Goal: Communication & Community: Share content

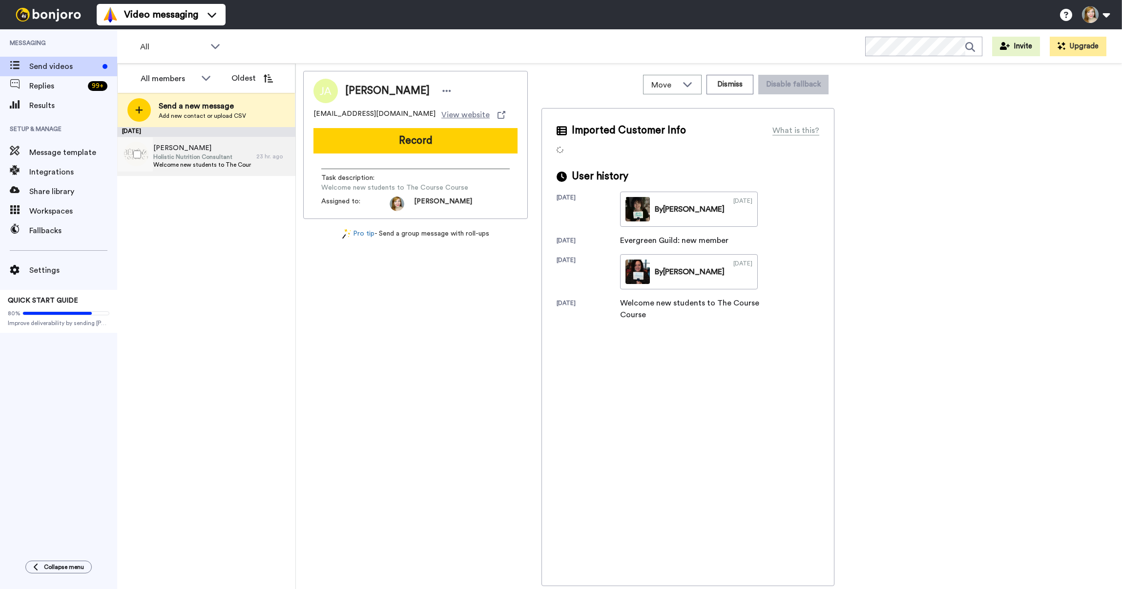
click at [169, 147] on span "[PERSON_NAME]" at bounding box center [202, 148] width 98 height 10
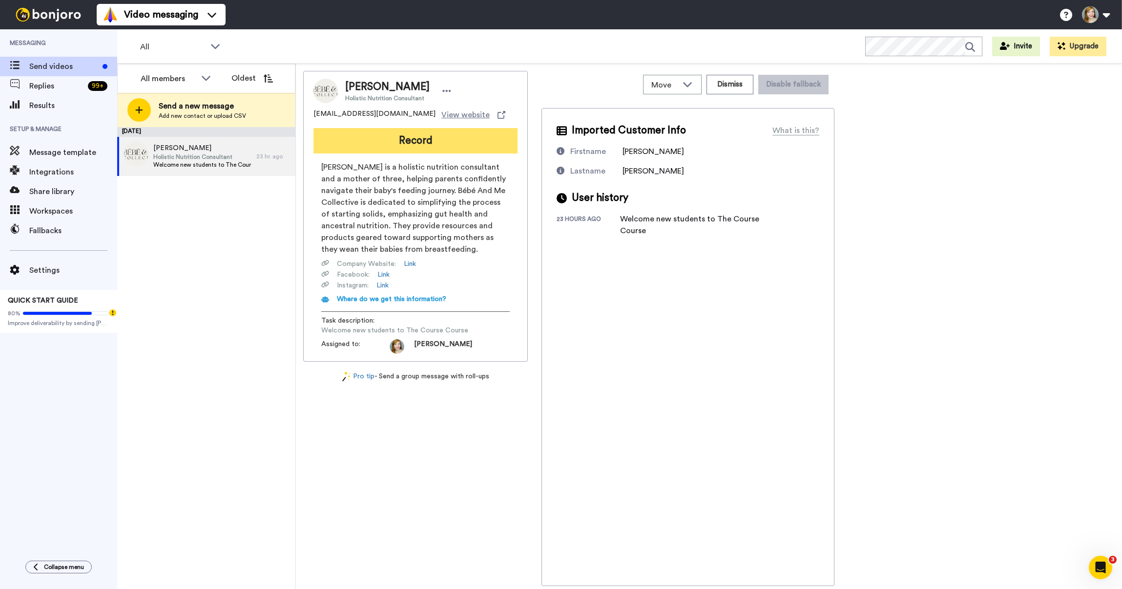
click at [380, 138] on button "Record" at bounding box center [416, 140] width 204 height 25
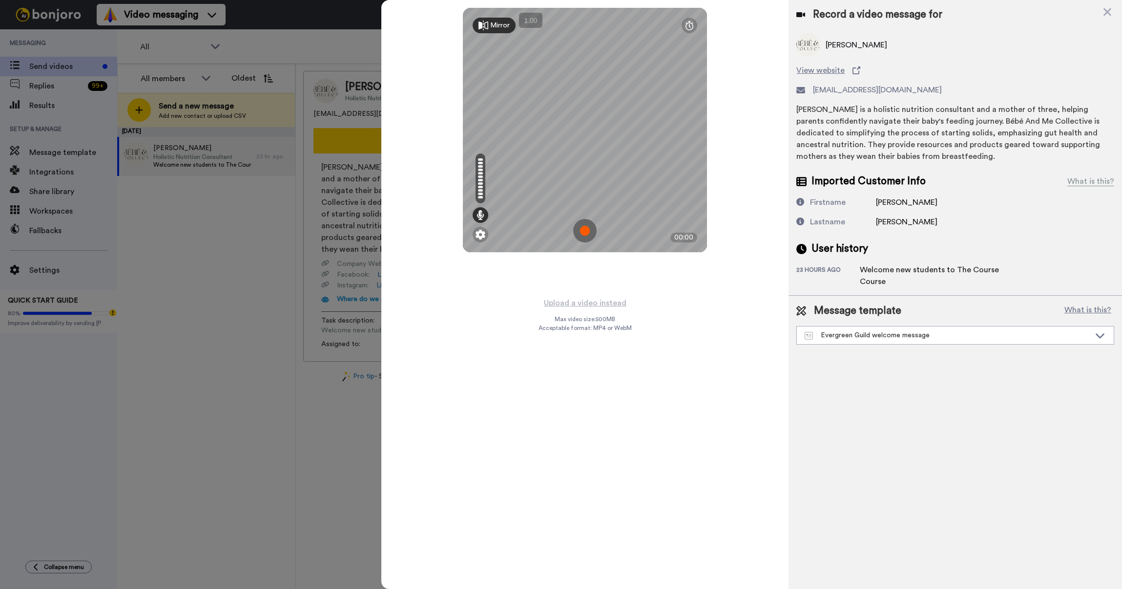
click at [586, 230] on img at bounding box center [584, 230] width 23 height 23
click at [584, 228] on img at bounding box center [584, 230] width 23 height 23
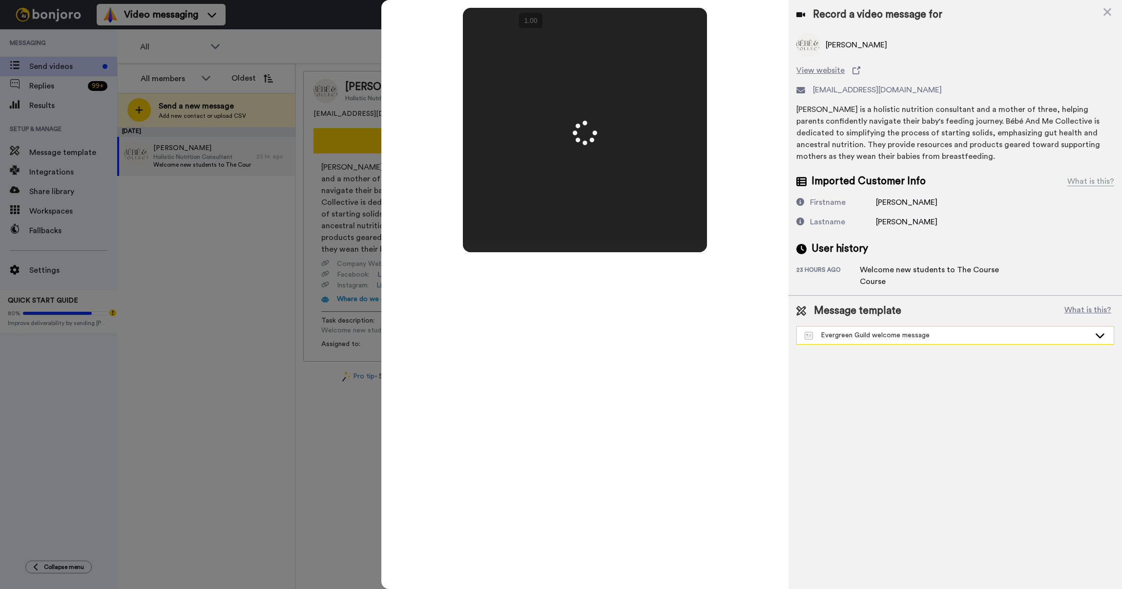
click at [869, 333] on div "Evergreen Guild welcome message" at bounding box center [948, 335] width 286 height 10
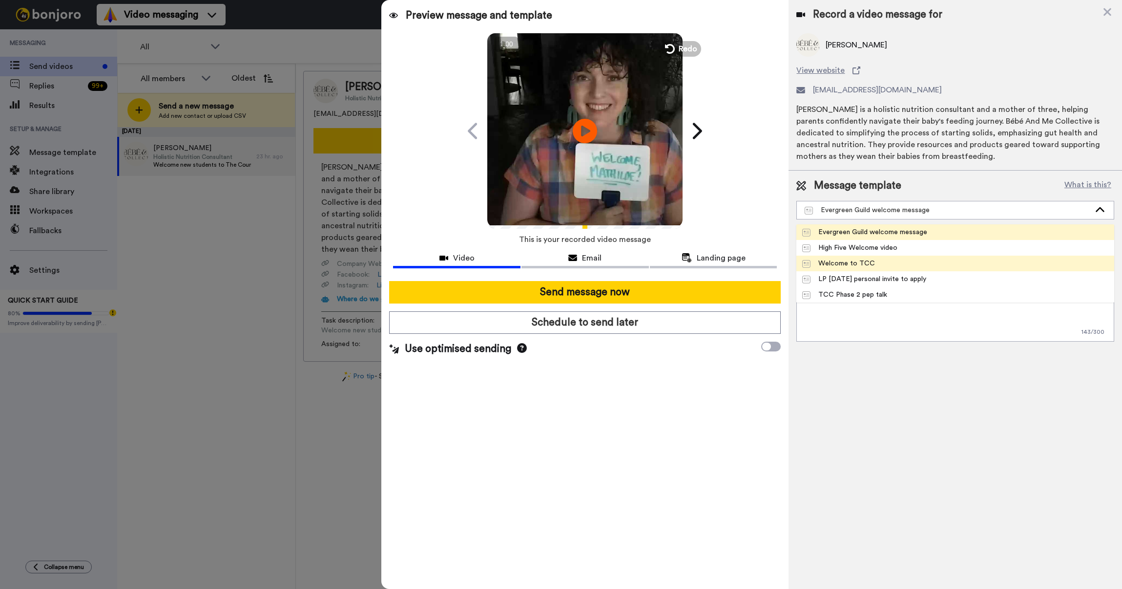
click at [838, 263] on div "Welcome to TCC" at bounding box center [838, 263] width 73 height 10
type textarea "Hello hi [PERSON_NAME] {first_name|there}! 💃 I recorded a message just for you.…"
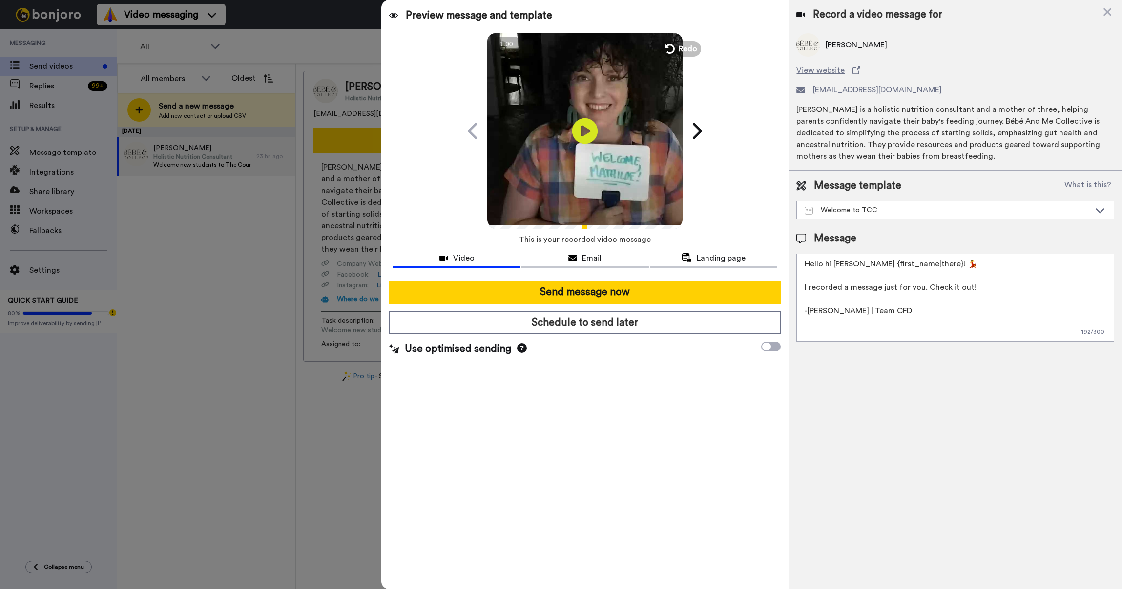
click at [584, 138] on icon at bounding box center [585, 131] width 26 height 26
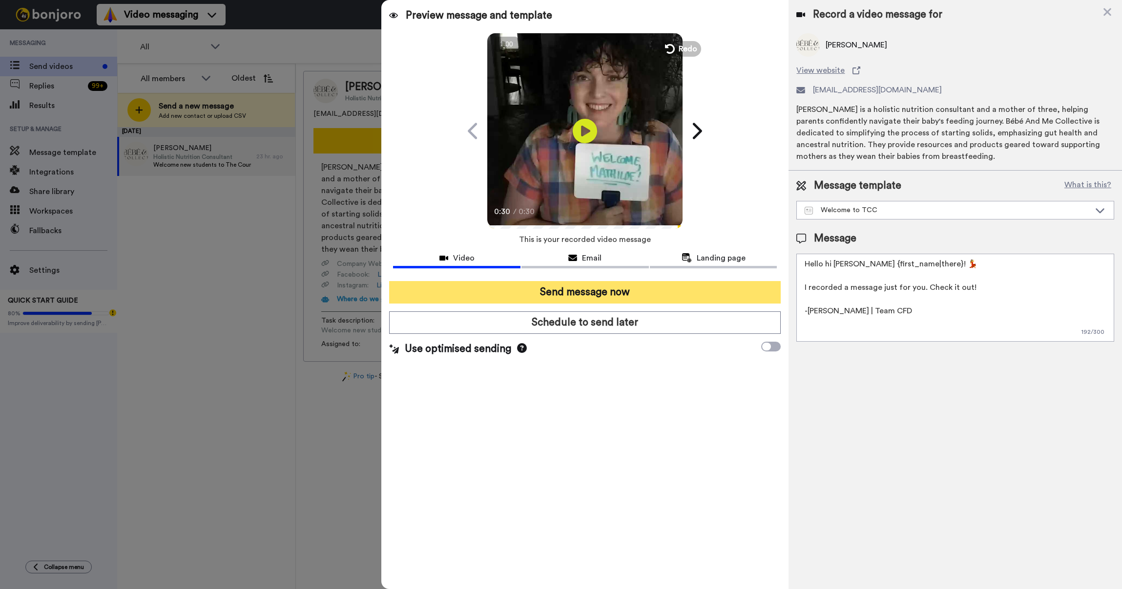
click at [576, 292] on button "Send message now" at bounding box center [585, 292] width 392 height 22
